Goal: Information Seeking & Learning: Learn about a topic

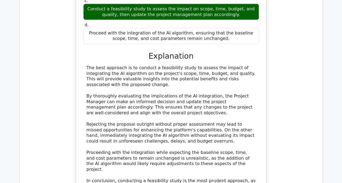
drag, startPoint x: 340, startPoint y: 107, endPoint x: 345, endPoint y: 101, distance: 7.4
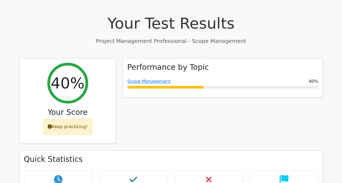
scroll to position [169, 0]
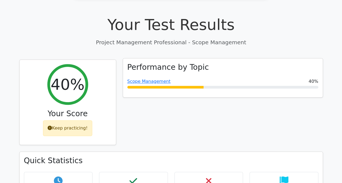
click at [171, 59] on div "Performance by Topic Scope Management 40%" at bounding box center [223, 78] width 200 height 39
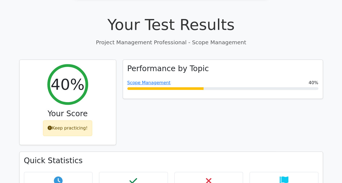
click at [205, 38] on p "Project Management Professional - Scope Management" at bounding box center [171, 42] width 304 height 8
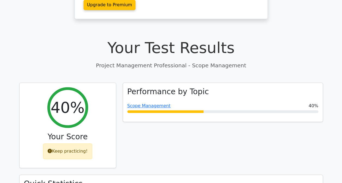
scroll to position [204, 0]
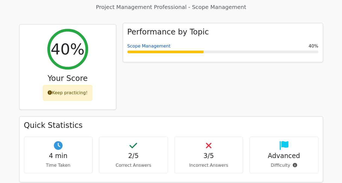
click at [148, 44] on link "Scope Management" at bounding box center [148, 46] width 43 height 5
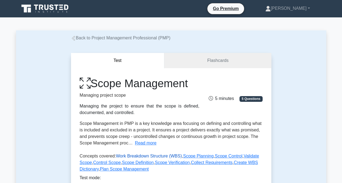
click at [142, 157] on link "Work Breakdown Structure (WBS)" at bounding box center [149, 156] width 66 height 5
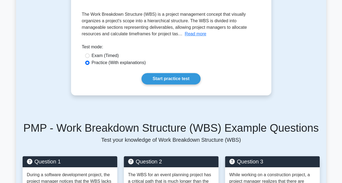
scroll to position [94, 0]
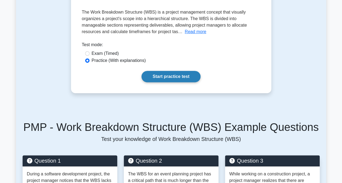
click at [167, 75] on link "Start practice test" at bounding box center [171, 76] width 59 height 11
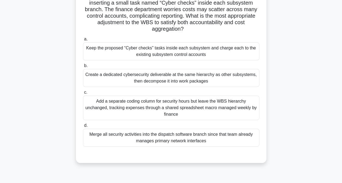
scroll to position [69, 0]
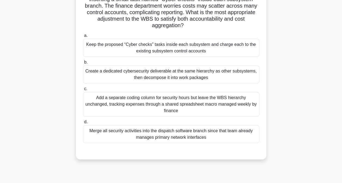
click at [227, 76] on div "Create a dedicated cybersecurity deliverable at the same hierarchy as other sub…" at bounding box center [171, 75] width 176 height 18
click at [83, 64] on input "b. Create a dedicated cybersecurity deliverable at the same hierarchy as other …" at bounding box center [83, 63] width 0 height 4
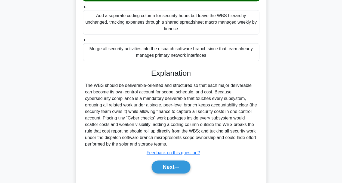
scroll to position [154, 0]
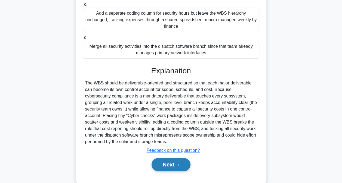
click at [161, 164] on button "Next" at bounding box center [171, 164] width 39 height 13
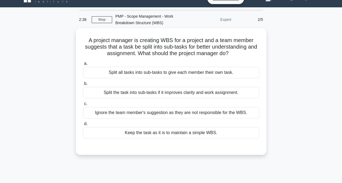
scroll to position [5, 0]
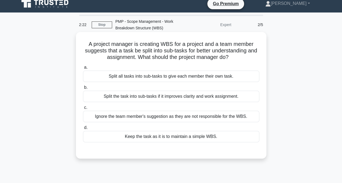
click at [173, 97] on div "Split the task into sub-tasks if it improves clarity and work assignment." at bounding box center [171, 96] width 176 height 11
click at [83, 90] on input "b. Split the task into sub-tasks if it improves clarity and work assignment." at bounding box center [83, 88] width 0 height 4
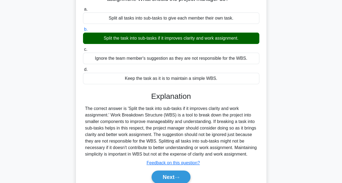
scroll to position [65, 0]
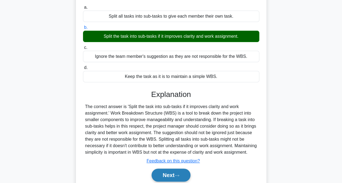
click at [176, 180] on button "Next" at bounding box center [171, 175] width 39 height 13
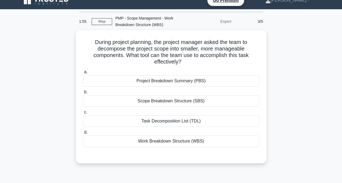
scroll to position [8, 0]
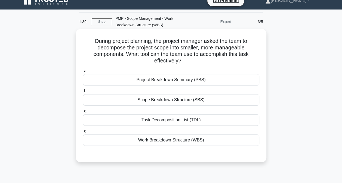
click at [164, 144] on div "Work Breakdown Structure (WBS)" at bounding box center [171, 140] width 176 height 11
click at [83, 133] on input "d. Work Breakdown Structure (WBS)" at bounding box center [83, 132] width 0 height 4
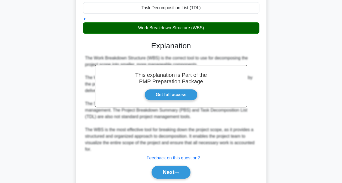
scroll to position [138, 0]
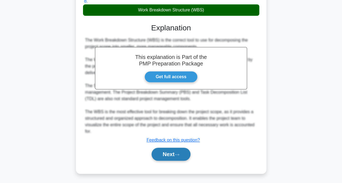
click at [173, 154] on button "Next" at bounding box center [171, 154] width 39 height 13
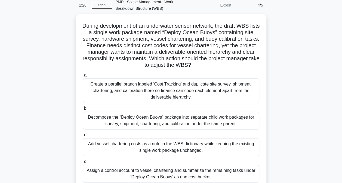
scroll to position [23, 0]
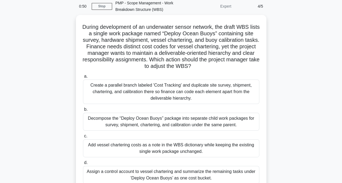
drag, startPoint x: 345, startPoint y: 74, endPoint x: 328, endPoint y: 110, distance: 39.8
click at [328, 110] on main "0:50 Stop PMP - Scope Management - Work Breakdown Structure (WBS) Expert 4/5 Du…" at bounding box center [171, 132] width 342 height 277
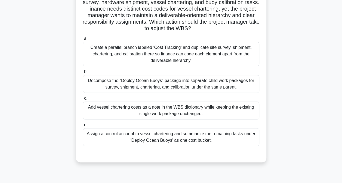
scroll to position [62, 0]
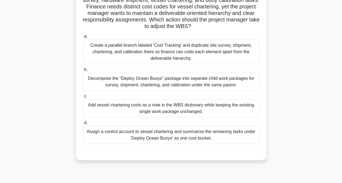
click at [197, 84] on div "Decompose the “Deploy Ocean Buoys” package into separate child work packages fo…" at bounding box center [171, 82] width 176 height 18
click at [83, 72] on input "b. Decompose the “Deploy Ocean Buoys” package into separate child work packages…" at bounding box center [83, 70] width 0 height 4
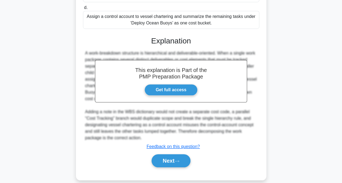
scroll to position [184, 0]
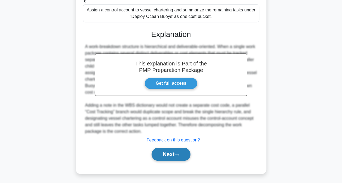
click at [164, 155] on button "Next" at bounding box center [171, 154] width 39 height 13
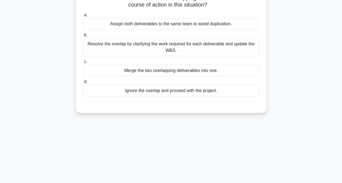
scroll to position [0, 0]
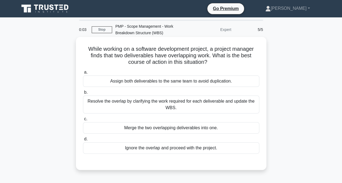
click at [209, 102] on div "Resolve the overlap by clarifying the work required for each deliverable and up…" at bounding box center [171, 105] width 176 height 18
click at [83, 94] on input "b. Resolve the overlap by clarifying the work required for each deliverable and…" at bounding box center [83, 93] width 0 height 4
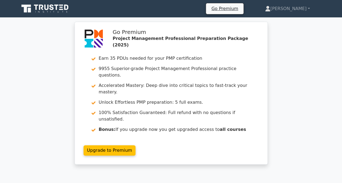
drag, startPoint x: 343, startPoint y: 118, endPoint x: 305, endPoint y: 142, distance: 45.5
click at [305, 142] on div "Go Premium Project Management Professional Preparation Package (2025) Earn 35 P…" at bounding box center [171, 97] width 342 height 150
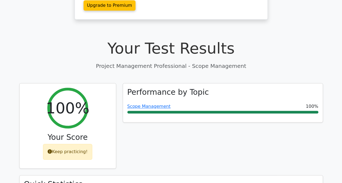
scroll to position [151, 0]
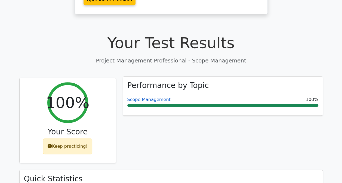
click at [148, 97] on link "Scope Management" at bounding box center [148, 99] width 43 height 5
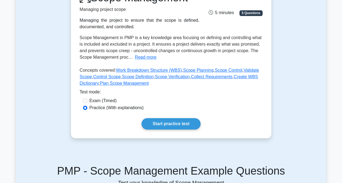
scroll to position [88, 0]
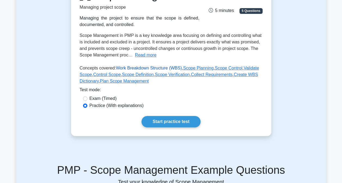
click at [137, 69] on link "Work Breakdown Structure (WBS)" at bounding box center [149, 68] width 66 height 5
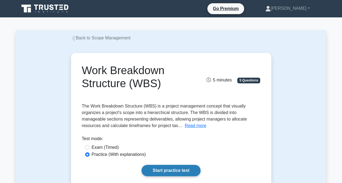
click at [174, 170] on link "Start practice test" at bounding box center [171, 170] width 59 height 11
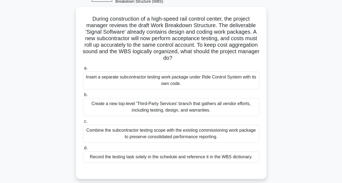
scroll to position [32, 0]
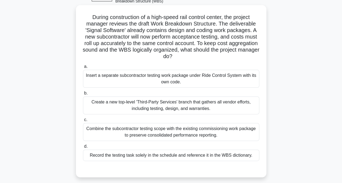
click at [179, 110] on div "Create a new top-level 'Third-Party Services' branch that gathers all vendor ef…" at bounding box center [171, 106] width 176 height 18
click at [83, 95] on input "b. Create a new top-level 'Third-Party Services' branch that gathers all vendor…" at bounding box center [83, 94] width 0 height 4
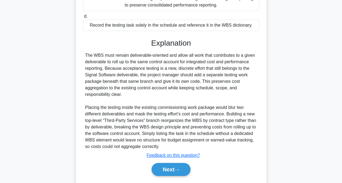
scroll to position [178, 0]
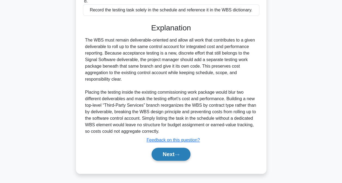
click at [172, 152] on button "Next" at bounding box center [171, 154] width 39 height 13
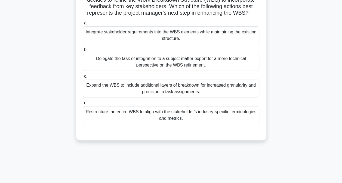
scroll to position [0, 0]
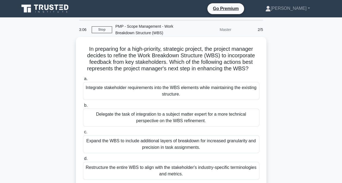
click at [124, 89] on div "Integrate stakeholder requirements into the WBS elements while maintaining the …" at bounding box center [171, 91] width 176 height 18
click at [83, 81] on input "a. Integrate stakeholder requirements into the WBS elements while maintaining t…" at bounding box center [83, 79] width 0 height 4
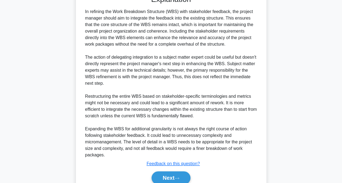
scroll to position [212, 0]
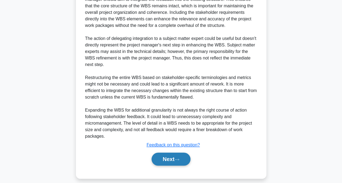
click at [173, 156] on button "Next" at bounding box center [171, 159] width 39 height 13
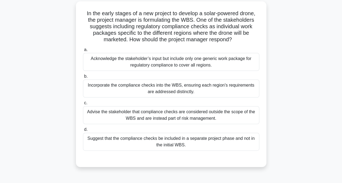
scroll to position [29, 0]
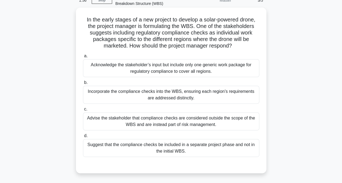
click at [174, 95] on div "Incorporate the compliance checks into the WBS, ensuring each region's requirem…" at bounding box center [171, 95] width 176 height 18
click at [83, 85] on input "b. Incorporate the compliance checks into the WBS, ensuring each region's requi…" at bounding box center [83, 83] width 0 height 4
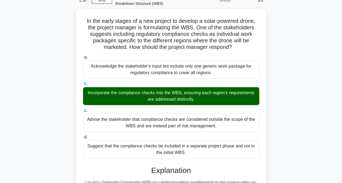
drag, startPoint x: 343, startPoint y: 38, endPoint x: 332, endPoint y: 50, distance: 16.2
click at [332, 50] on main "1:50 Stop PMP - Scope Management - Work Breakdown Structure (WBS) Master 3/5 In…" at bounding box center [171, 160] width 342 height 344
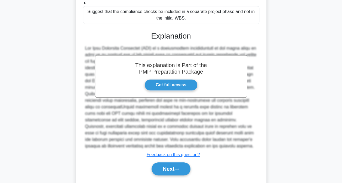
scroll to position [177, 0]
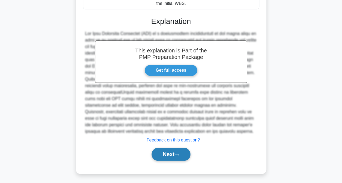
click at [169, 154] on button "Next" at bounding box center [171, 154] width 39 height 13
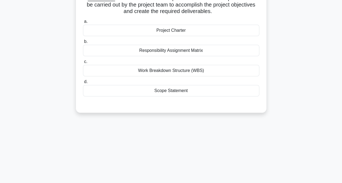
scroll to position [0, 0]
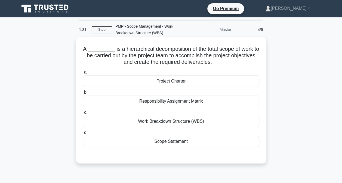
click at [188, 125] on div "Work Breakdown Structure (WBS)" at bounding box center [171, 121] width 176 height 11
click at [83, 115] on input "c. Work Breakdown Structure (WBS)" at bounding box center [83, 113] width 0 height 4
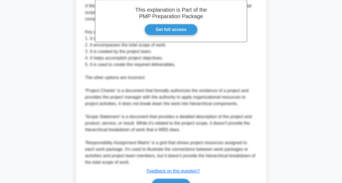
scroll to position [210, 0]
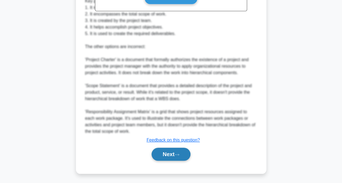
click at [166, 154] on button "Next" at bounding box center [171, 154] width 39 height 13
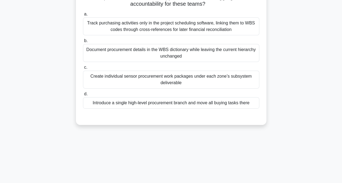
scroll to position [77, 0]
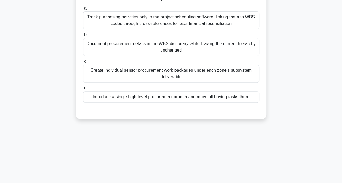
click at [208, 70] on div "Create individual sensor procurement work packages under each zone’s subsystem …" at bounding box center [171, 74] width 176 height 18
click at [83, 63] on input "c. Create individual sensor procurement work packages under each zone’s subsyst…" at bounding box center [83, 62] width 0 height 4
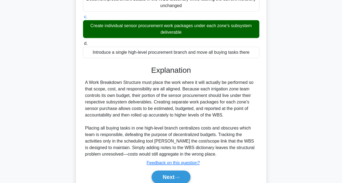
scroll to position [145, 0]
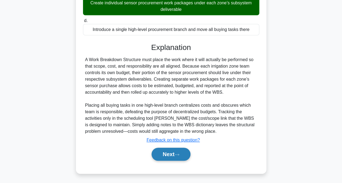
click at [176, 154] on button "Next" at bounding box center [171, 154] width 39 height 13
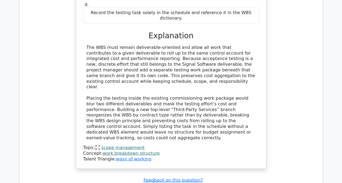
scroll to position [570, 0]
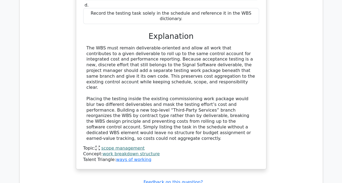
click at [119, 146] on link "scope management" at bounding box center [122, 148] width 43 height 5
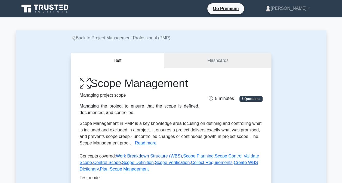
click at [141, 155] on link "Work Breakdown Structure (WBS)" at bounding box center [149, 156] width 66 height 5
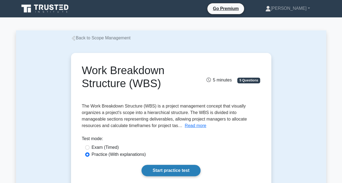
click at [165, 172] on link "Start practice test" at bounding box center [171, 170] width 59 height 11
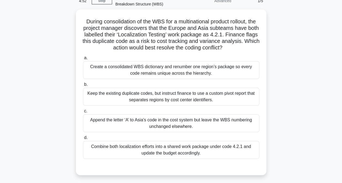
scroll to position [30, 0]
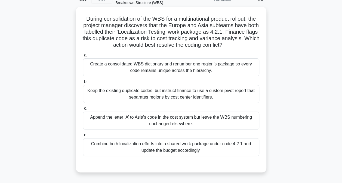
click at [173, 118] on div "Append the letter ‘A’ to Asia’s code in the cost system but leave the WBS numbe…" at bounding box center [171, 121] width 176 height 18
click at [83, 110] on input "c. Append the letter ‘A’ to Asia’s code in the cost system but leave the WBS nu…" at bounding box center [83, 109] width 0 height 4
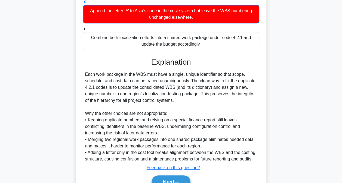
scroll to position [165, 0]
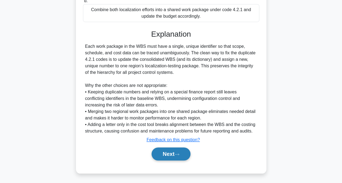
click at [164, 152] on button "Next" at bounding box center [171, 154] width 39 height 13
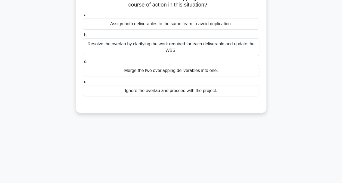
scroll to position [0, 0]
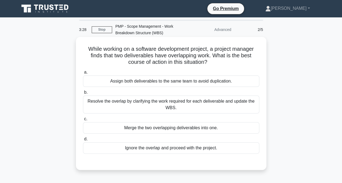
click at [172, 106] on div "Resolve the overlap by clarifying the work required for each deliverable and up…" at bounding box center [171, 105] width 176 height 18
click at [83, 94] on input "b. Resolve the overlap by clarifying the work required for each deliverable and…" at bounding box center [83, 93] width 0 height 4
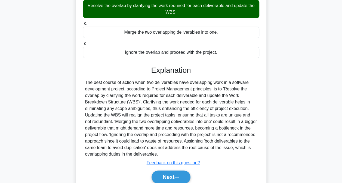
scroll to position [98, 0]
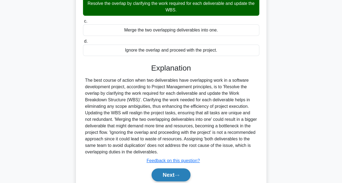
click at [174, 173] on button "Next" at bounding box center [171, 175] width 39 height 13
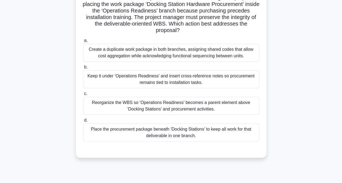
scroll to position [67, 0]
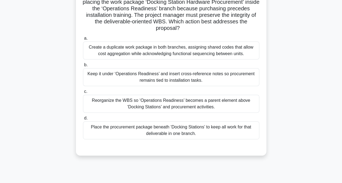
click at [186, 99] on div "Reorganize the WBS so ‘Operations Readiness’ becomes a parent element above ‘Do…" at bounding box center [171, 104] width 176 height 18
click at [83, 94] on input "c. Reorganize the WBS so ‘Operations Readiness’ becomes a parent element above …" at bounding box center [83, 92] width 0 height 4
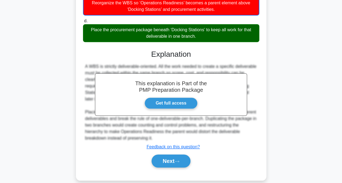
scroll to position [172, 0]
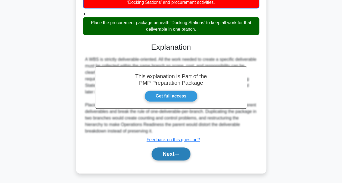
click at [170, 154] on button "Next" at bounding box center [171, 154] width 39 height 13
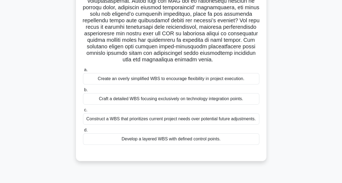
scroll to position [89, 0]
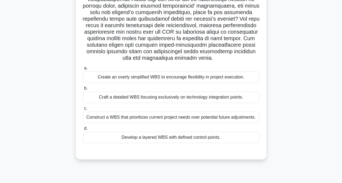
click at [213, 117] on div "Construct a WBS that prioritizes current project needs over potential future ad…" at bounding box center [171, 117] width 176 height 11
click at [83, 110] on input "c. Construct a WBS that prioritizes current project needs over potential future…" at bounding box center [83, 109] width 0 height 4
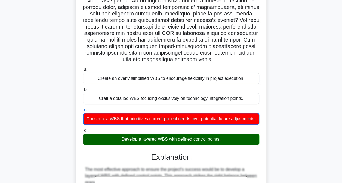
scroll to position [257, 0]
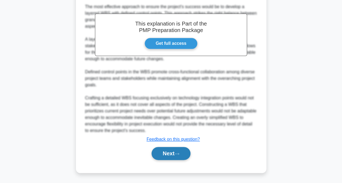
click at [169, 155] on button "Next" at bounding box center [171, 153] width 39 height 13
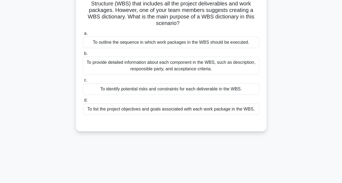
scroll to position [0, 0]
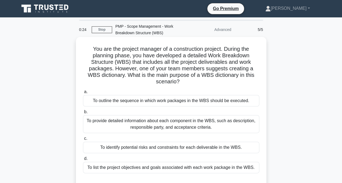
click at [201, 121] on div "To provide detailed information about each component in the WBS, such as descri…" at bounding box center [171, 124] width 176 height 18
click at [83, 114] on input "b. To provide detailed information about each component in the WBS, such as des…" at bounding box center [83, 112] width 0 height 4
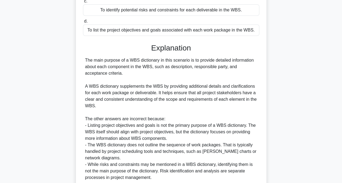
scroll to position [156, 0]
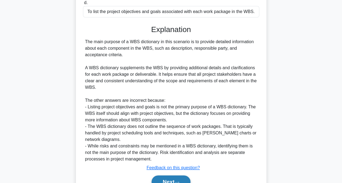
click at [168, 180] on button "Next" at bounding box center [171, 182] width 39 height 13
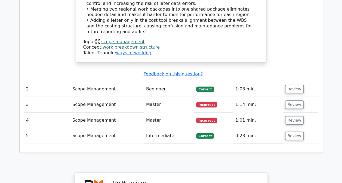
scroll to position [665, 0]
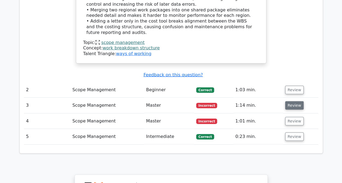
click at [290, 102] on button "Review" at bounding box center [294, 106] width 19 height 8
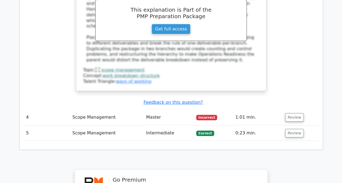
scroll to position [985, 0]
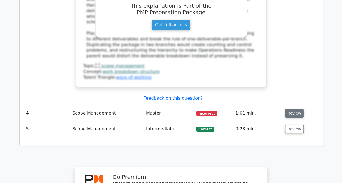
click at [288, 109] on button "Review" at bounding box center [294, 113] width 19 height 8
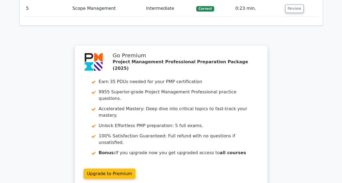
scroll to position [1524, 0]
